Goal: Task Accomplishment & Management: Use online tool/utility

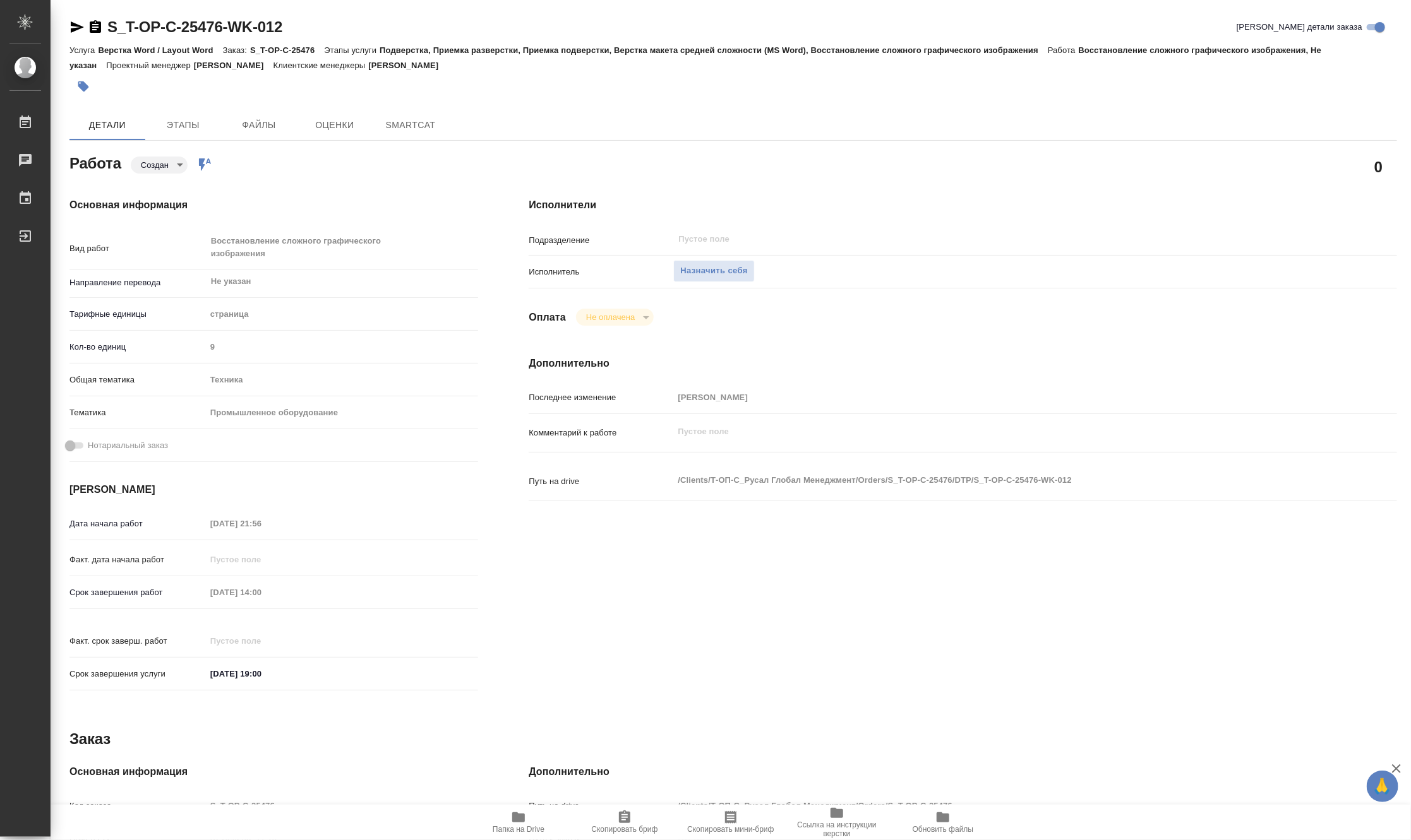
type textarea "x"
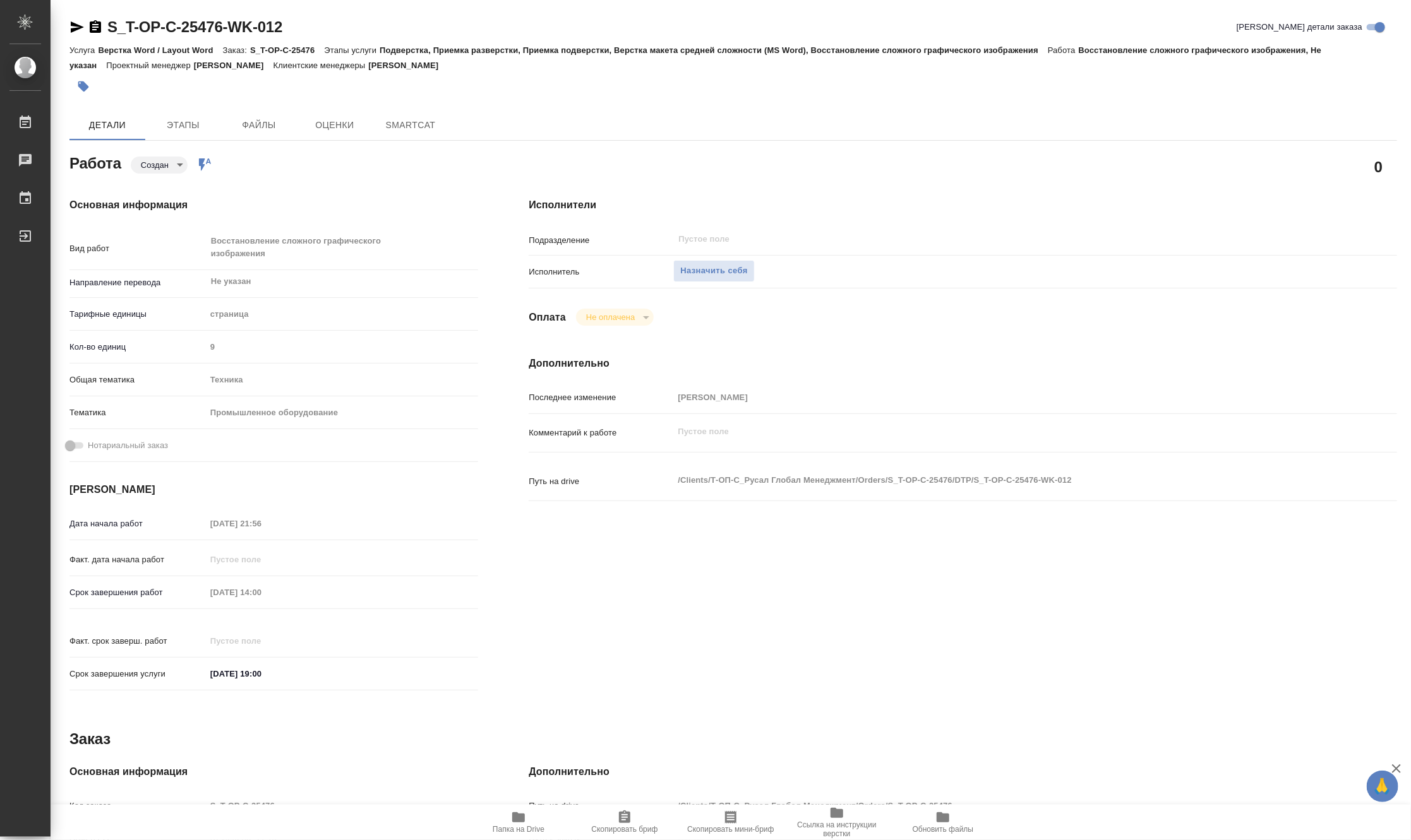
type textarea "x"
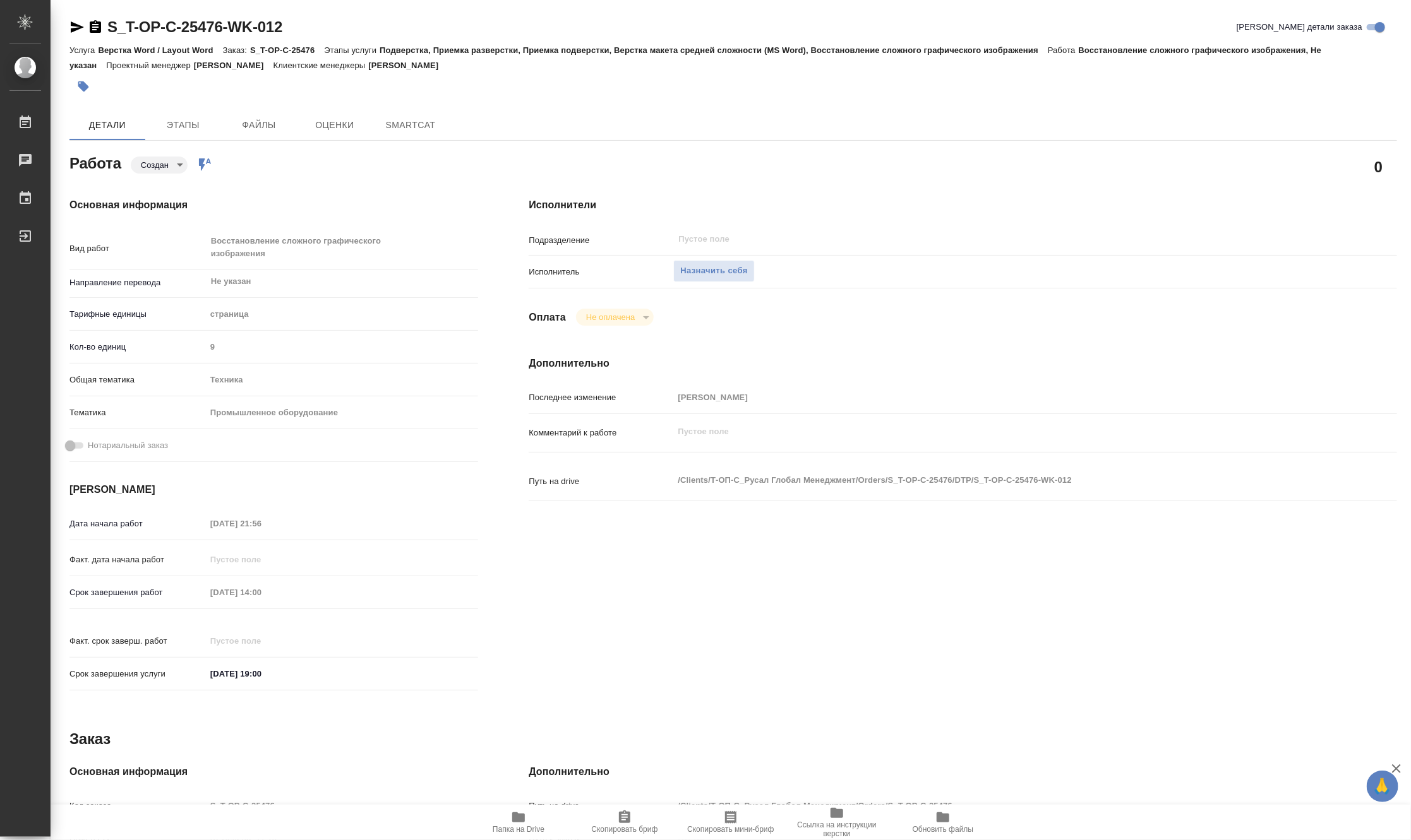
type textarea "x"
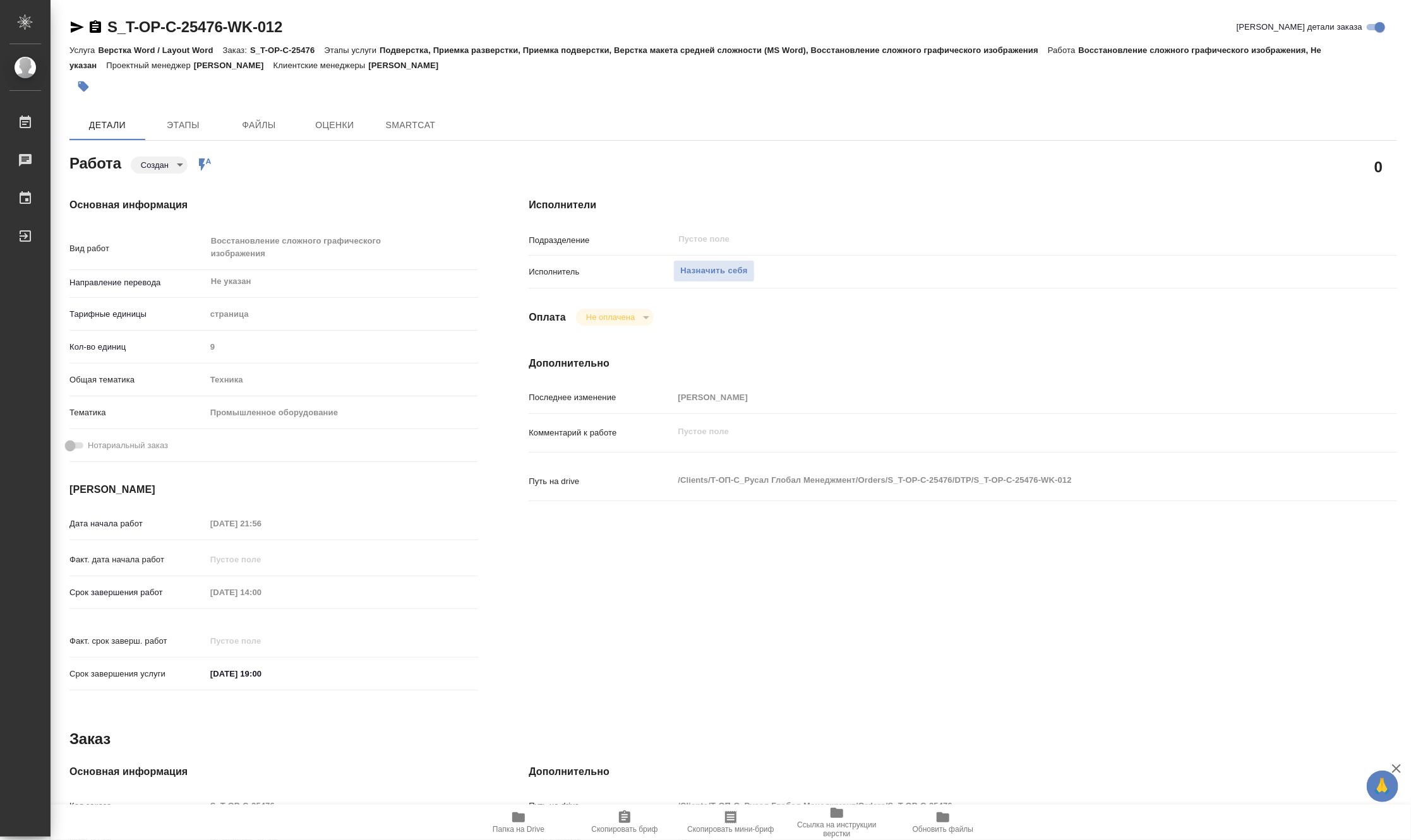
type textarea "x"
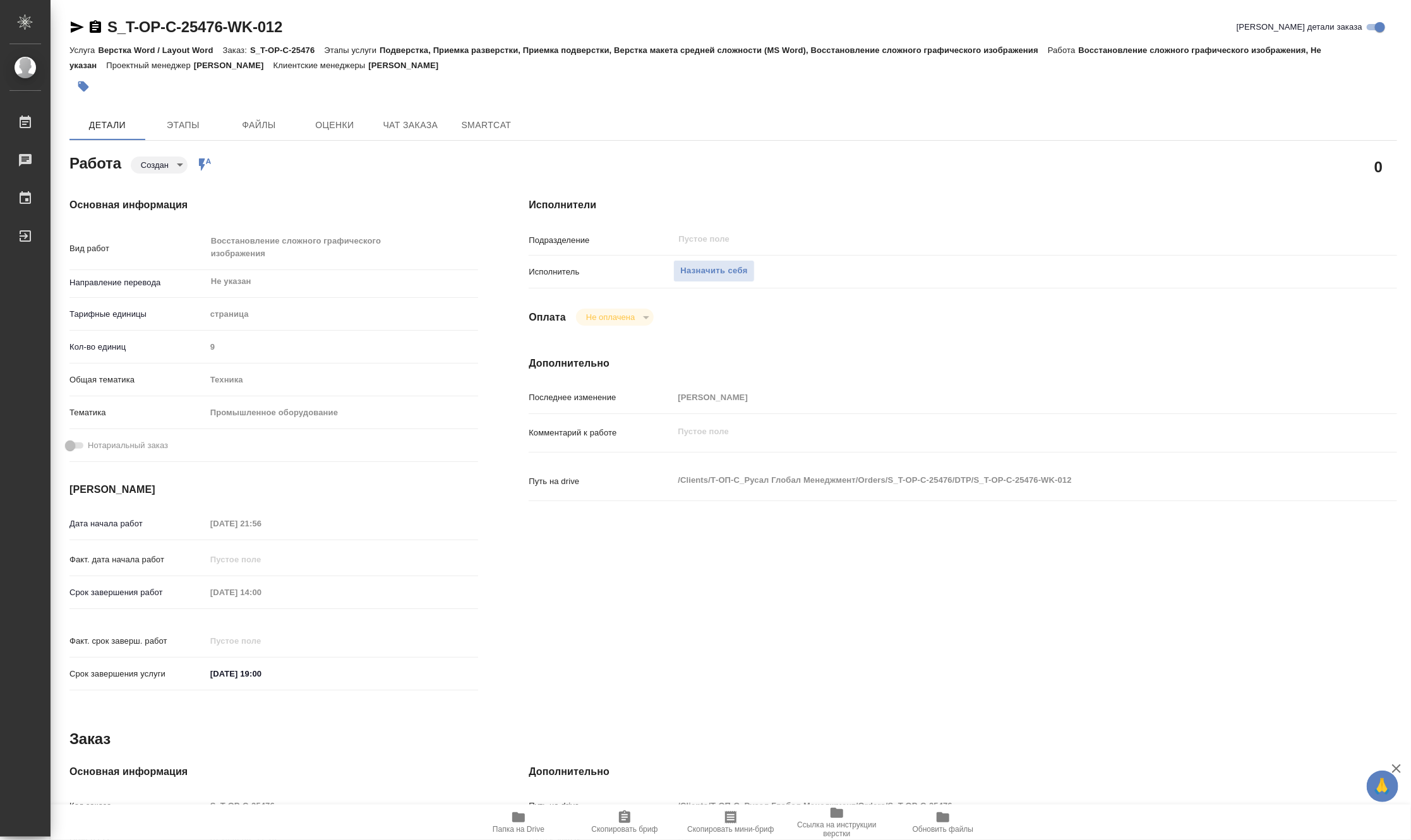
type textarea "x"
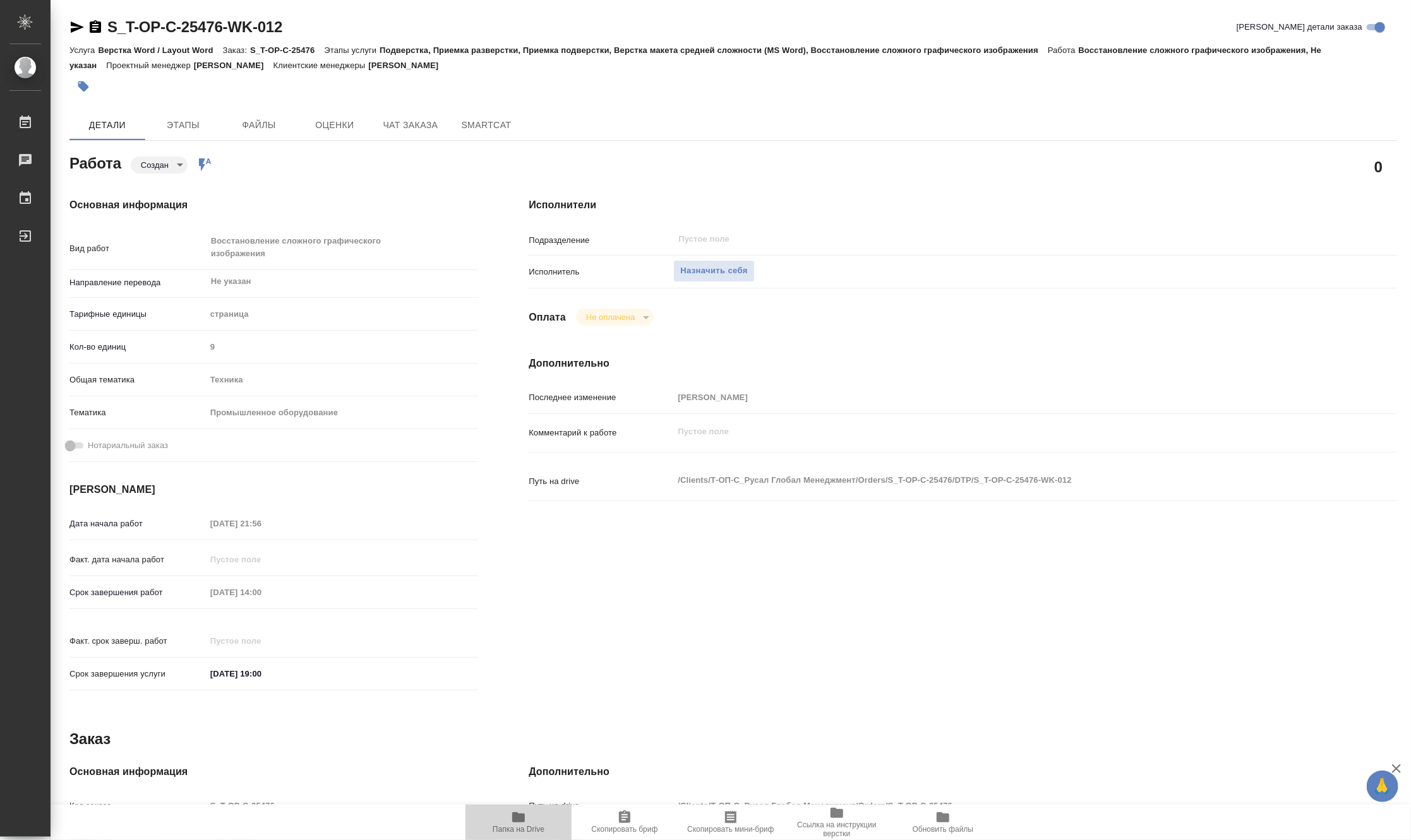
click at [522, 822] on icon "button" at bounding box center [518, 817] width 13 height 10
type textarea "x"
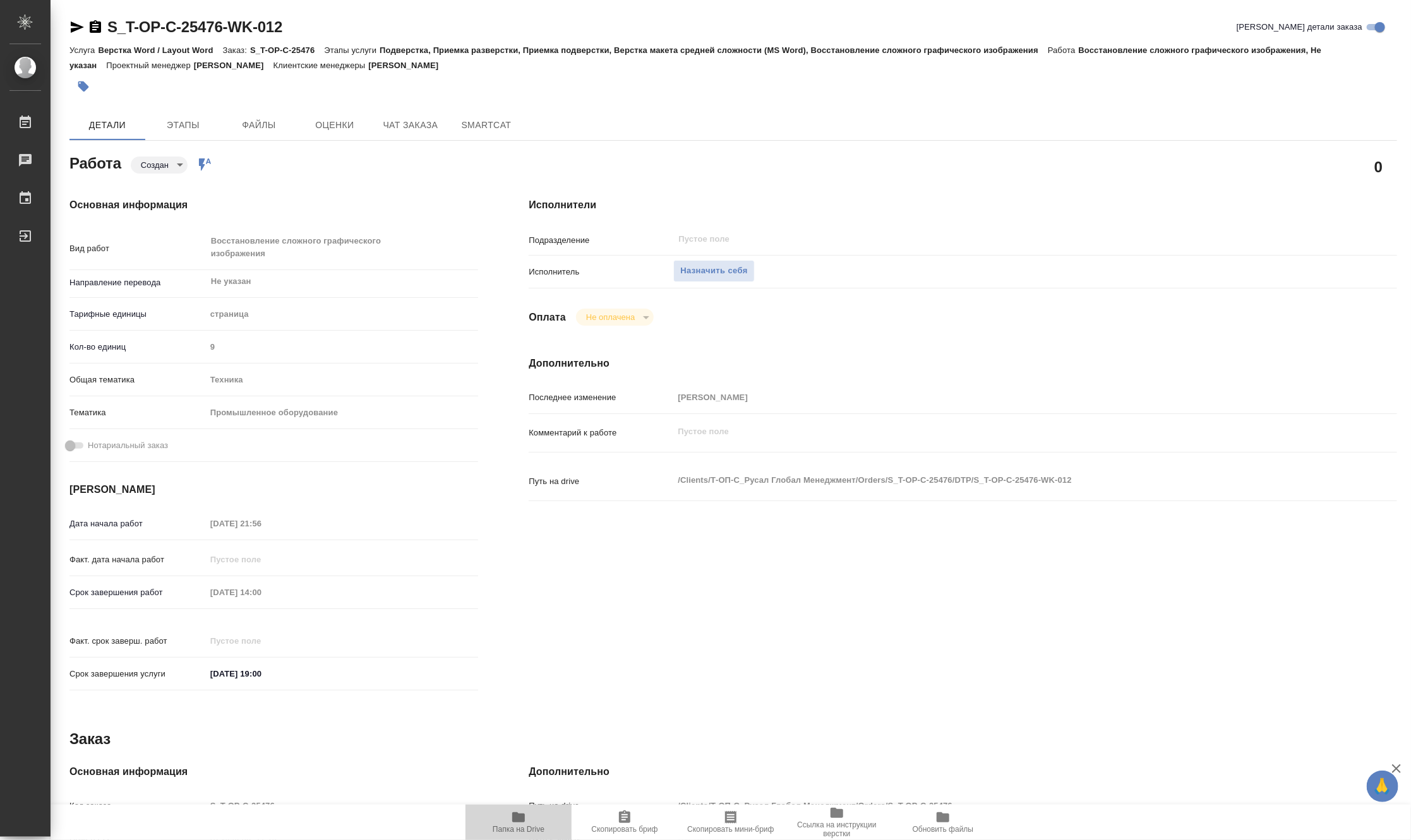
type textarea "x"
